Goal: Register for event/course

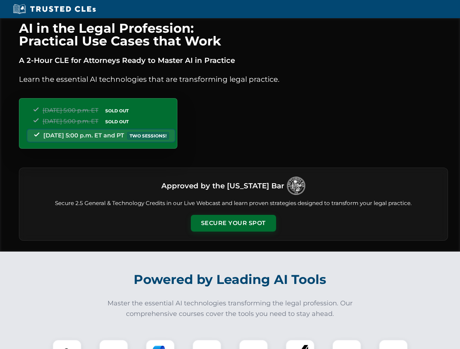
click at [233, 223] on button "Secure Your Spot" at bounding box center [233, 223] width 85 height 17
click at [67, 345] on img at bounding box center [66, 354] width 21 height 21
click at [114, 345] on div at bounding box center [113, 354] width 29 height 29
